Goal: Information Seeking & Learning: Learn about a topic

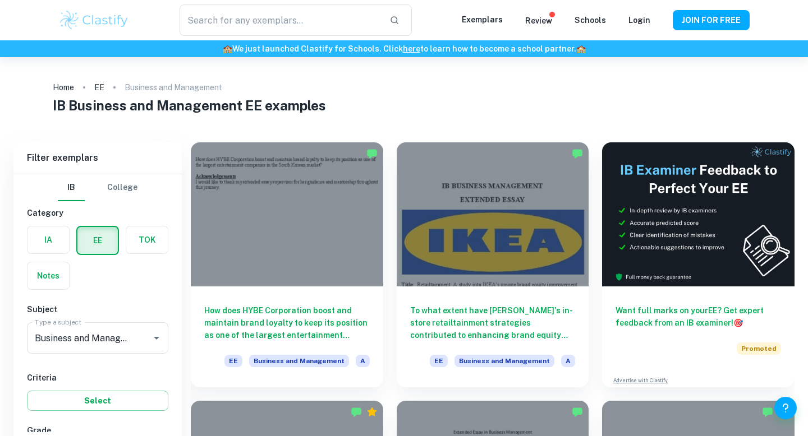
scroll to position [49, 0]
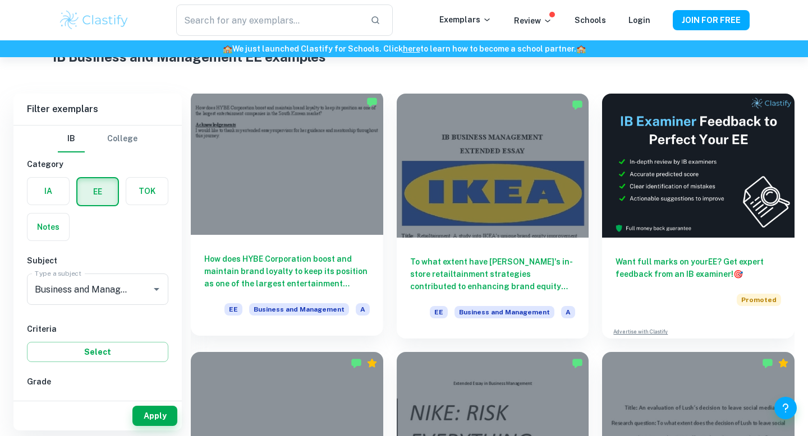
click at [246, 184] on div at bounding box center [287, 163] width 192 height 144
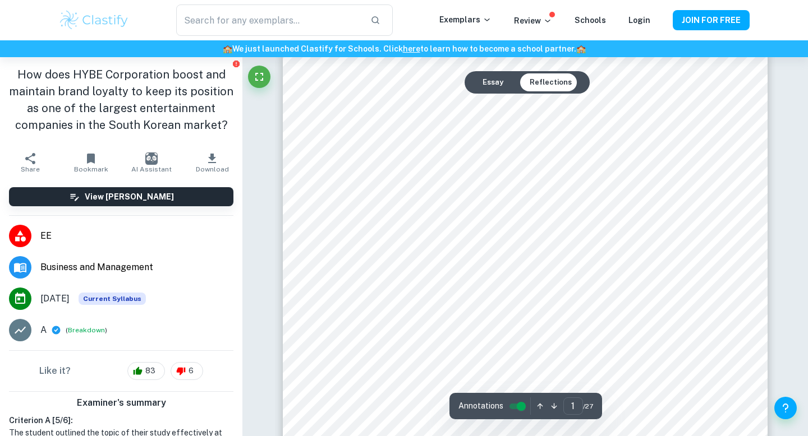
scroll to position [21, 0]
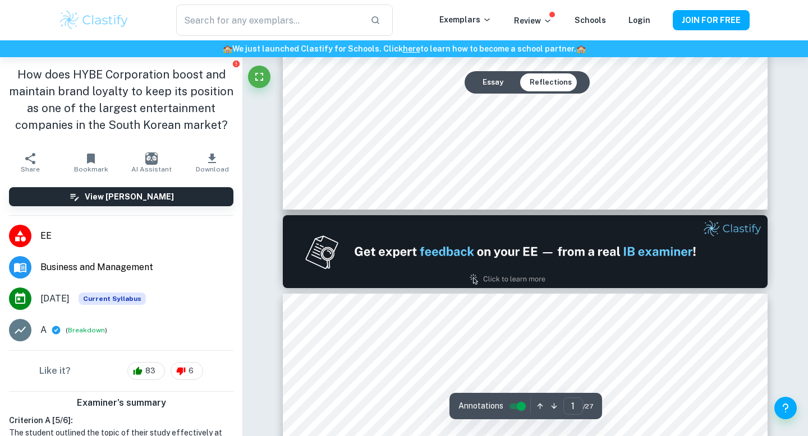
type input "2"
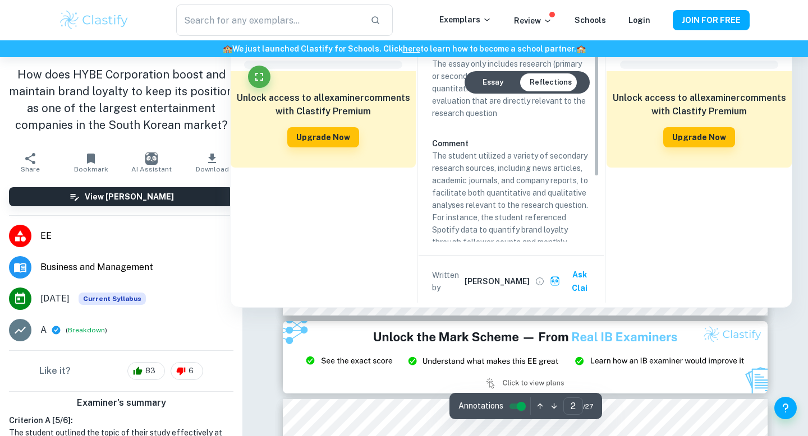
scroll to position [1258, 0]
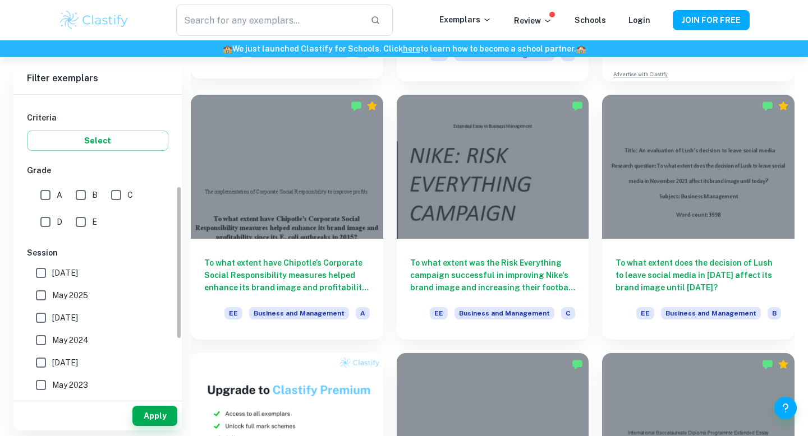
scroll to position [324, 0]
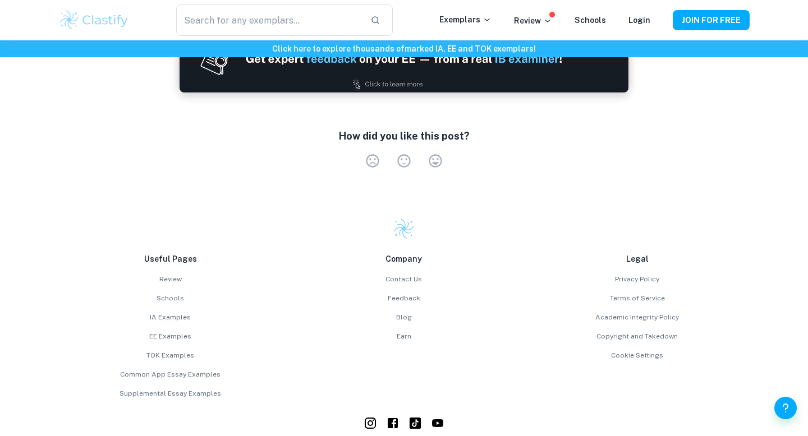
scroll to position [2250, 0]
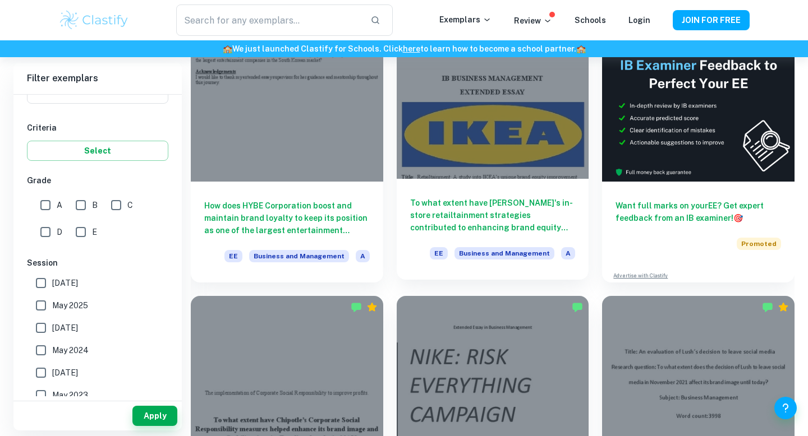
scroll to position [135, 0]
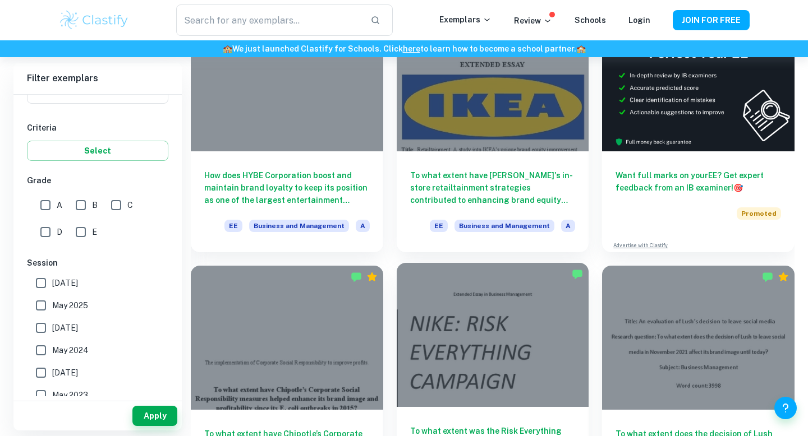
click at [468, 339] on div at bounding box center [493, 335] width 192 height 144
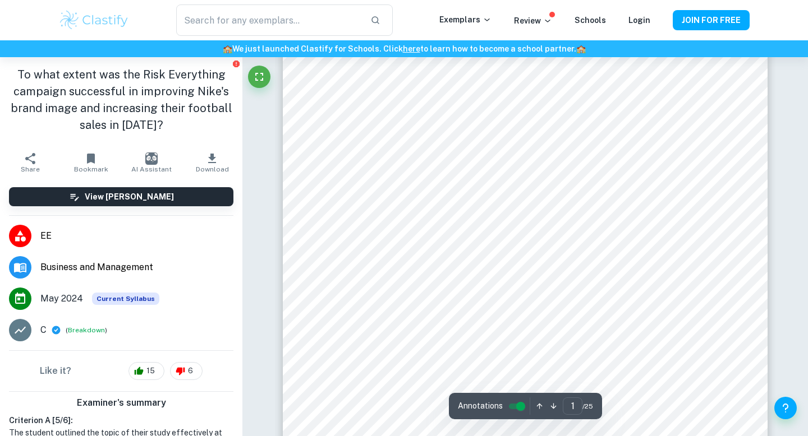
scroll to position [456, 0]
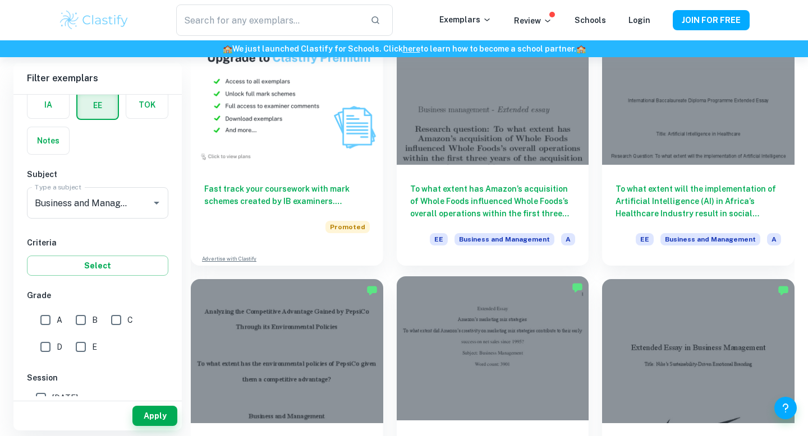
scroll to position [617, 0]
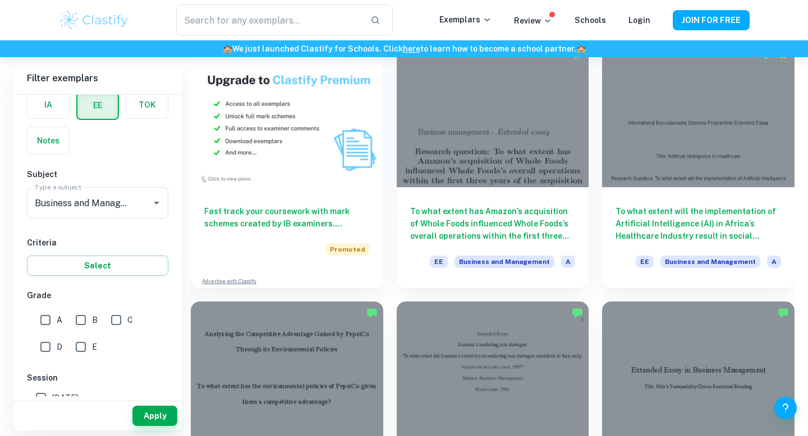
click at [41, 351] on input "D" at bounding box center [45, 347] width 22 height 22
checkbox input "true"
click at [146, 417] on button "Apply" at bounding box center [154, 416] width 45 height 20
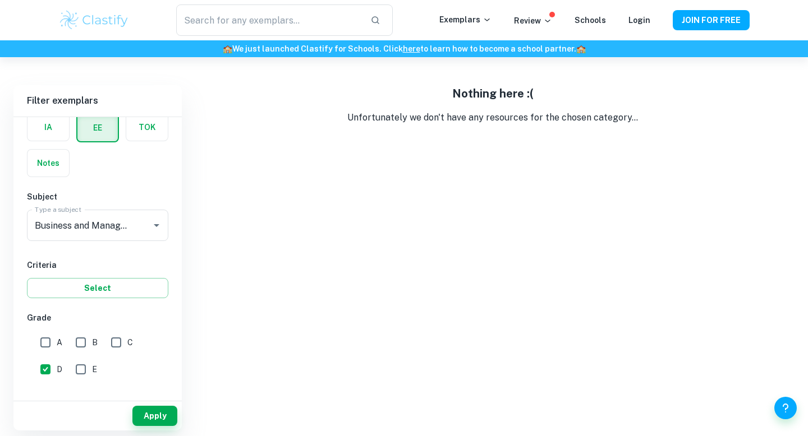
click at [116, 350] on input "C" at bounding box center [116, 343] width 22 height 22
checkbox input "true"
click at [48, 369] on input "D" at bounding box center [45, 370] width 22 height 22
checkbox input "false"
click at [151, 418] on button "Apply" at bounding box center [154, 416] width 45 height 20
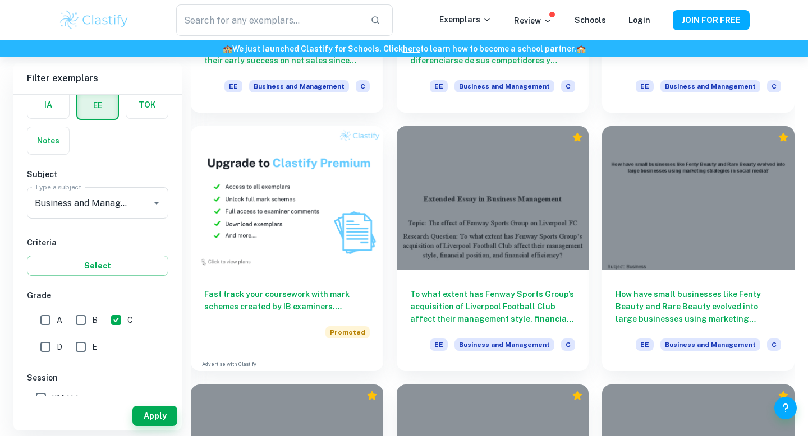
scroll to position [1117, 0]
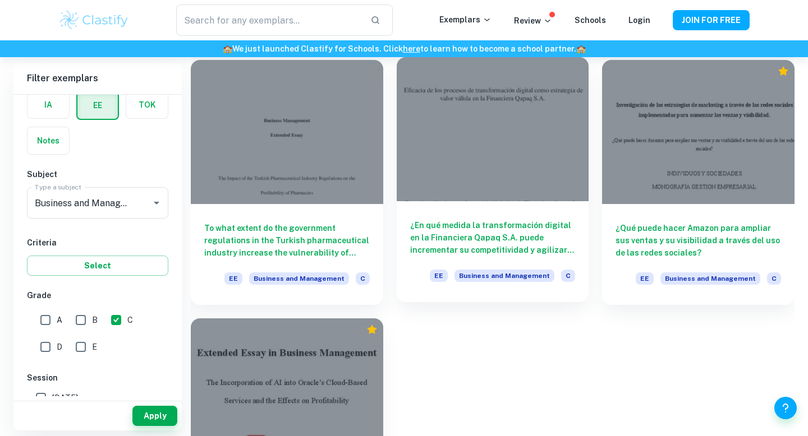
click at [442, 189] on div at bounding box center [493, 129] width 192 height 144
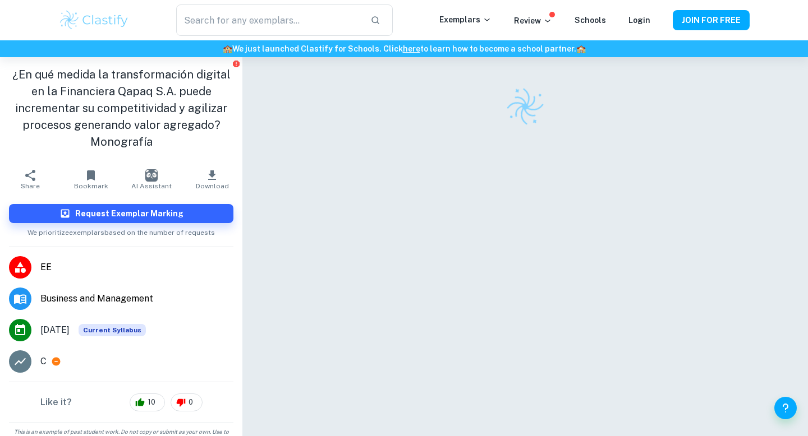
scroll to position [23, 0]
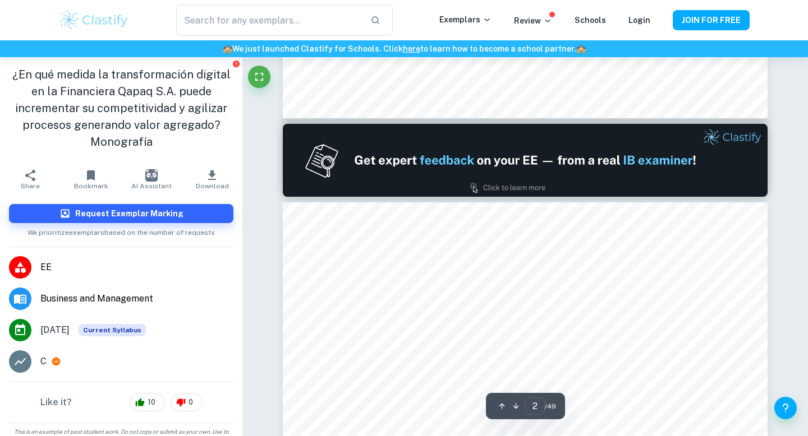
type input "1"
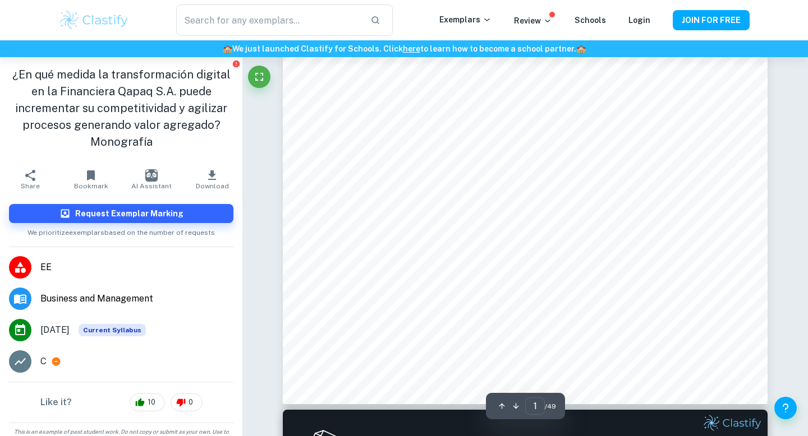
scroll to position [350, 0]
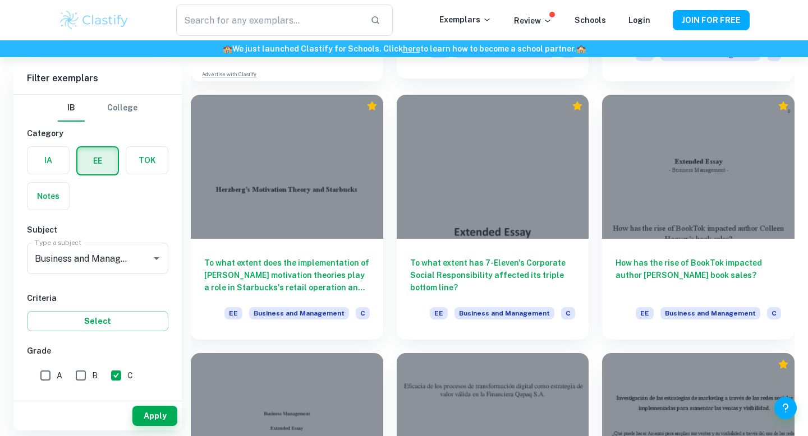
scroll to position [826, 0]
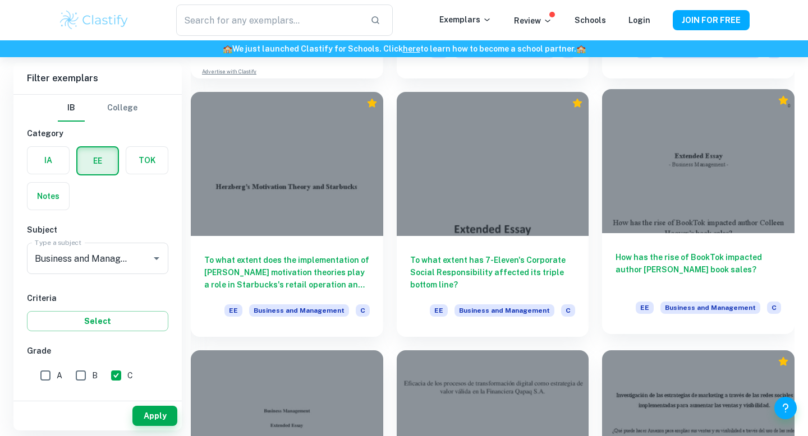
click at [670, 216] on div at bounding box center [698, 161] width 192 height 144
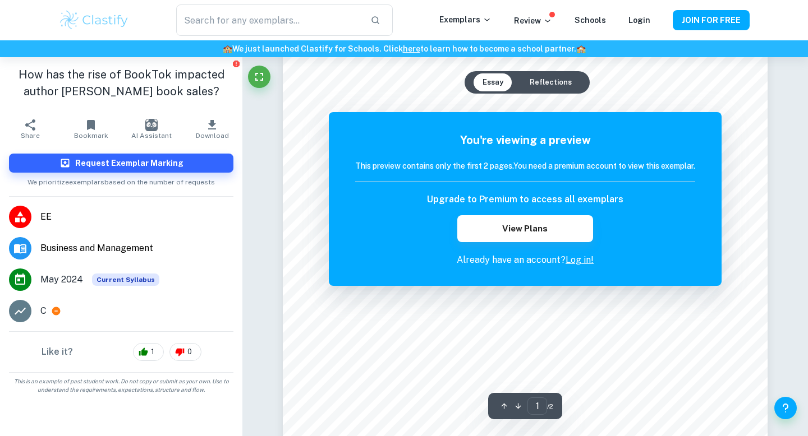
scroll to position [492, 0]
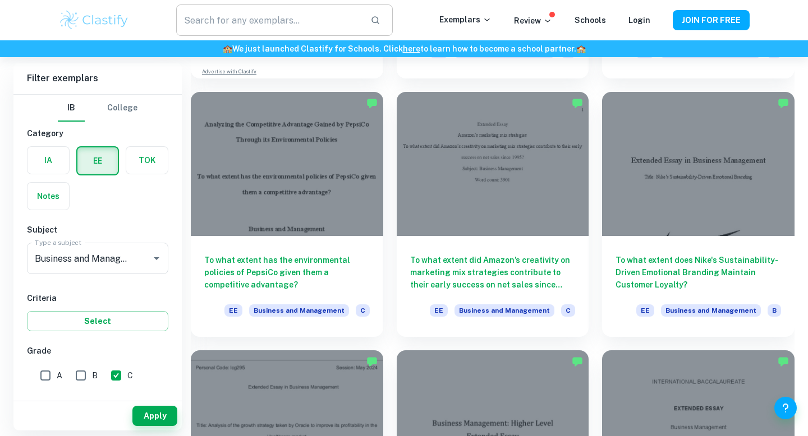
scroll to position [50, 0]
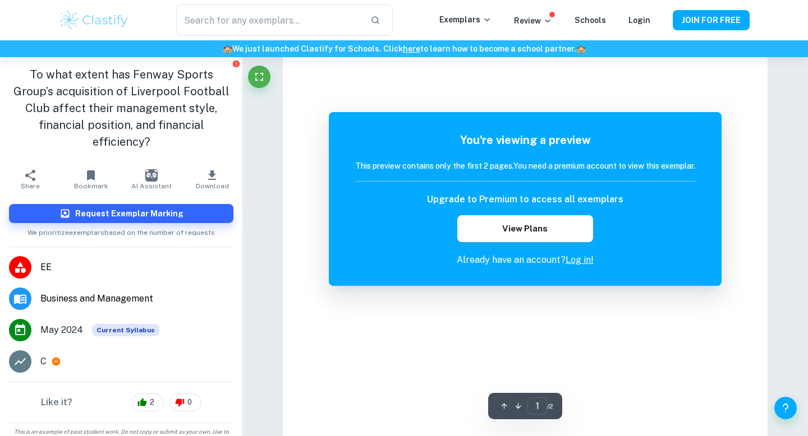
scroll to position [57, 0]
click at [104, 27] on img at bounding box center [93, 20] width 71 height 22
